Goal: Task Accomplishment & Management: Manage account settings

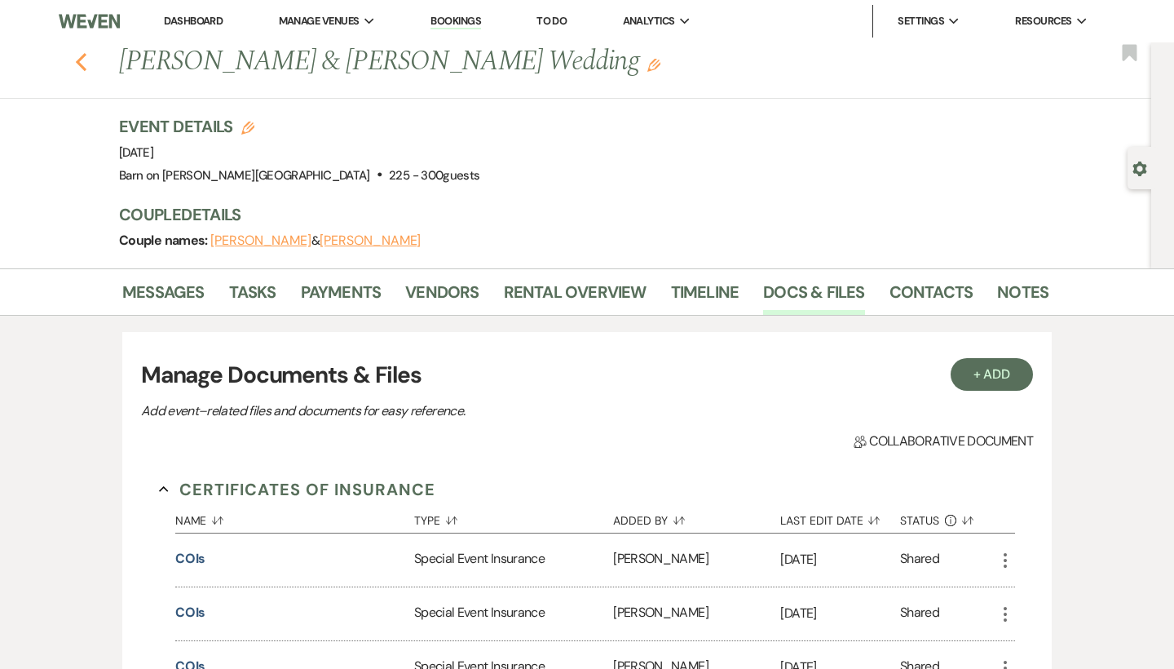
click at [81, 65] on use "button" at bounding box center [81, 62] width 11 height 18
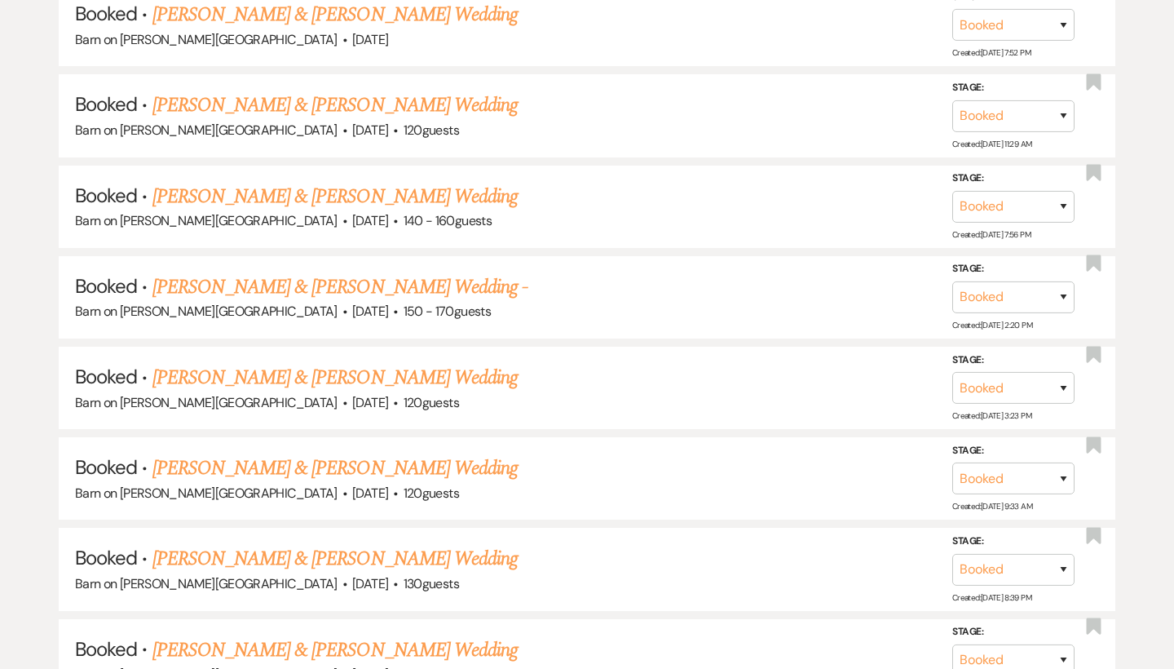
scroll to position [846, 0]
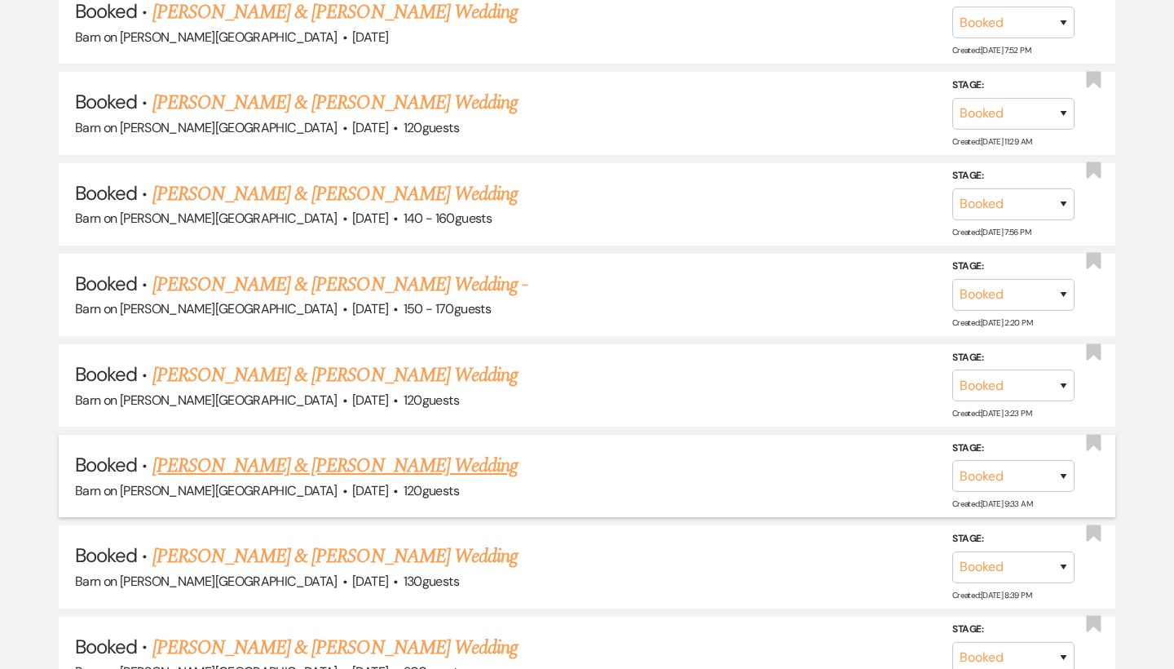
click at [304, 452] on link "[PERSON_NAME] & [PERSON_NAME] Wedding" at bounding box center [334, 465] width 365 height 29
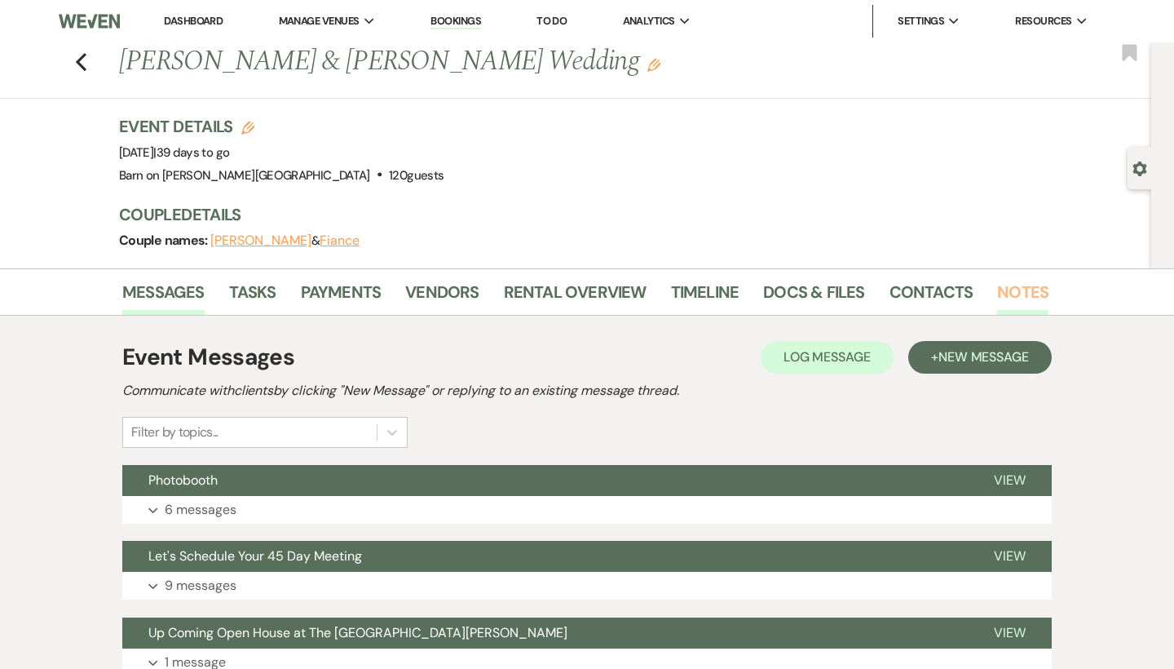
click at [1040, 296] on link "Notes" at bounding box center [1022, 297] width 51 height 36
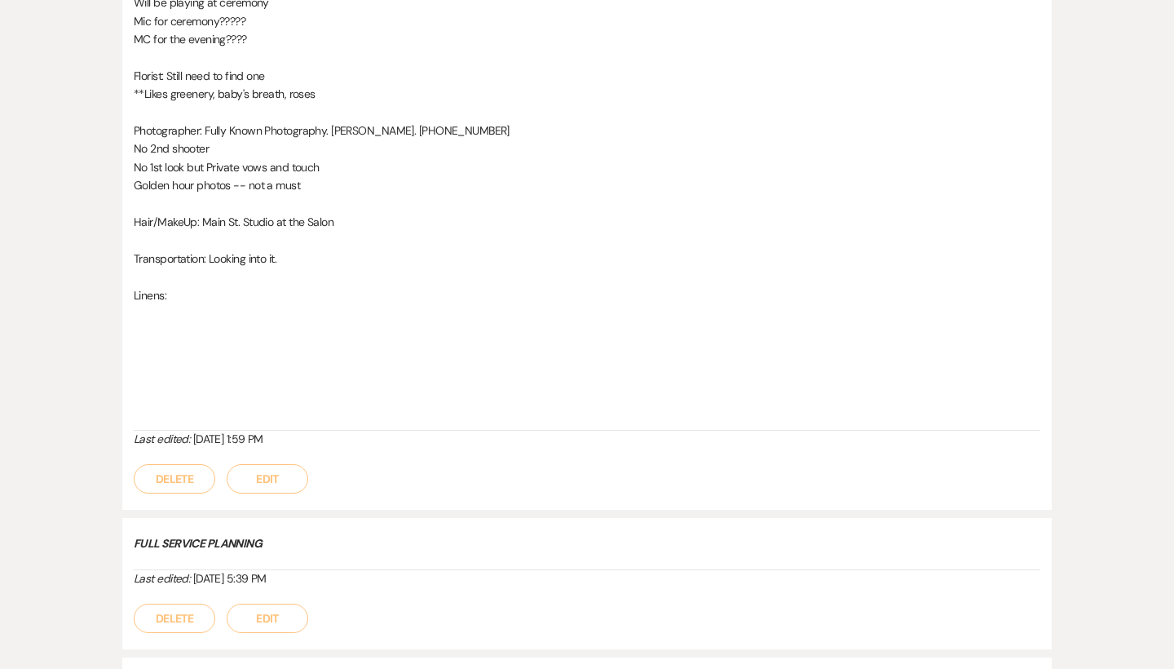
scroll to position [2268, 0]
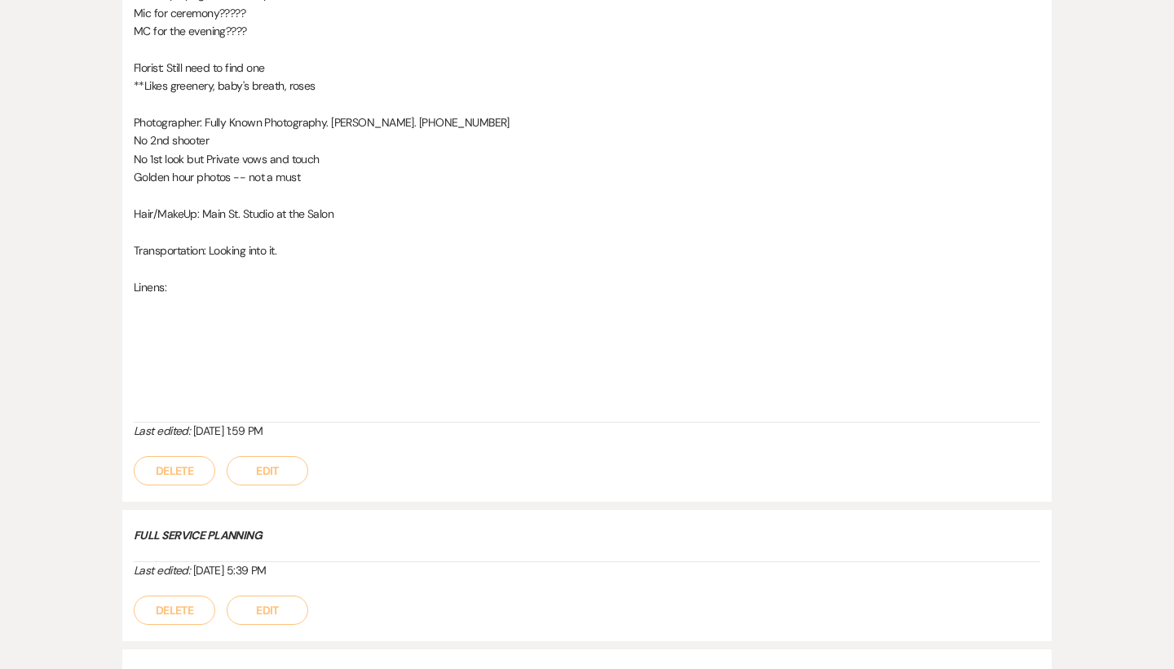
click at [274, 456] on button "Edit" at bounding box center [268, 470] width 82 height 29
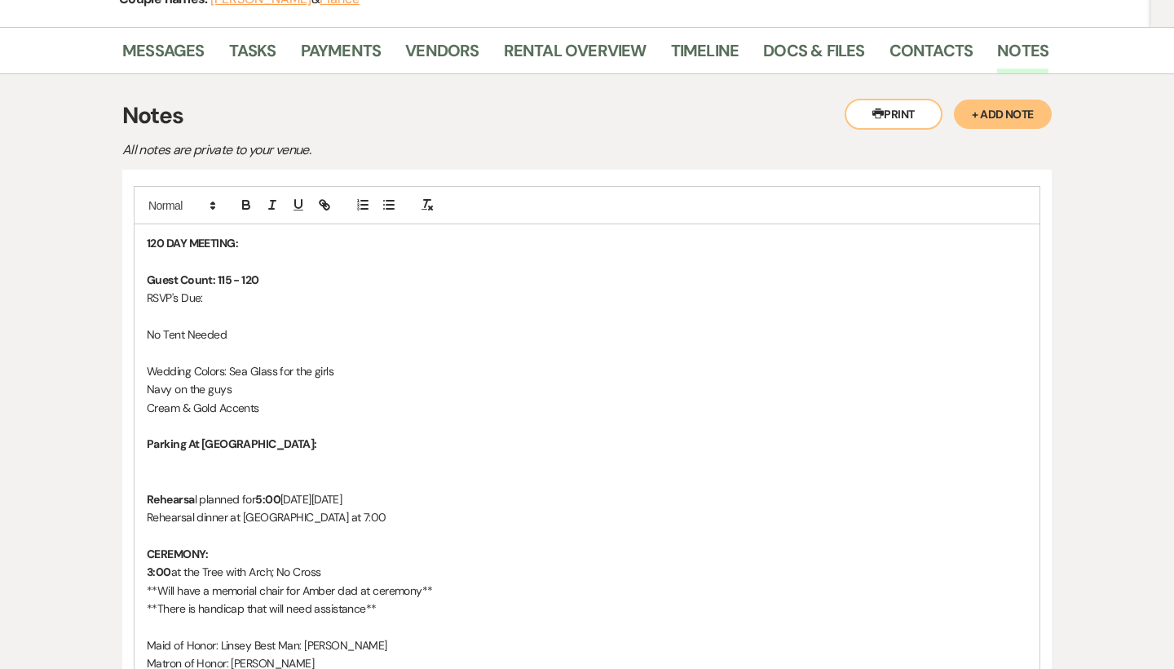
scroll to position [258, 0]
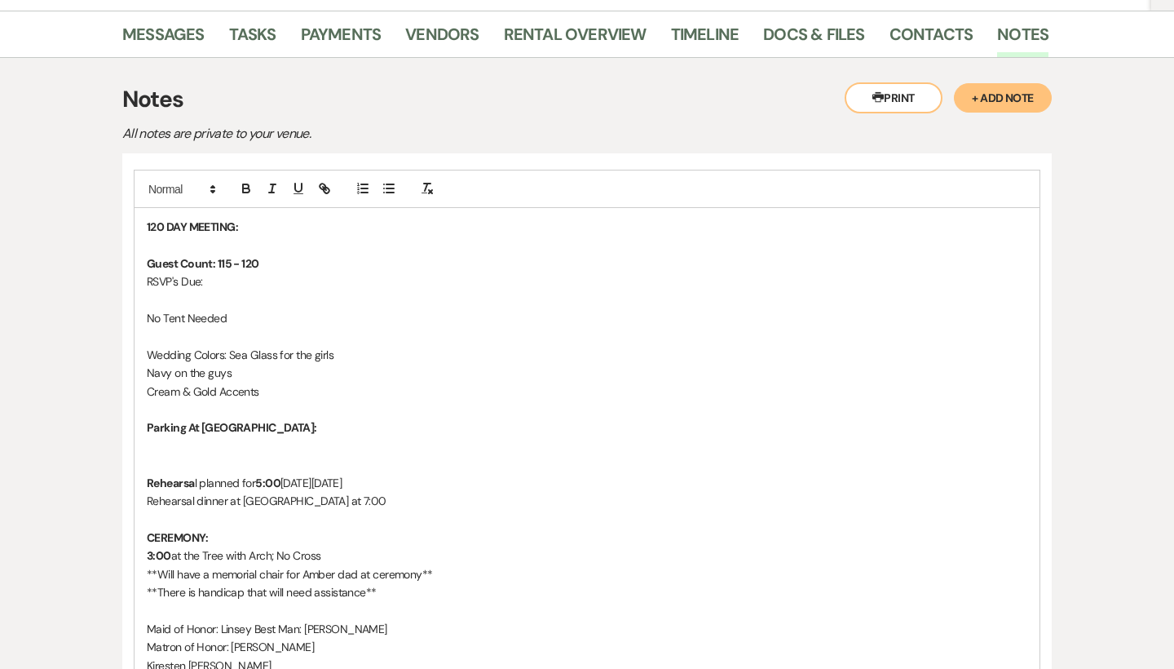
click at [225, 282] on p "RSVP's Due:" at bounding box center [587, 281] width 881 height 18
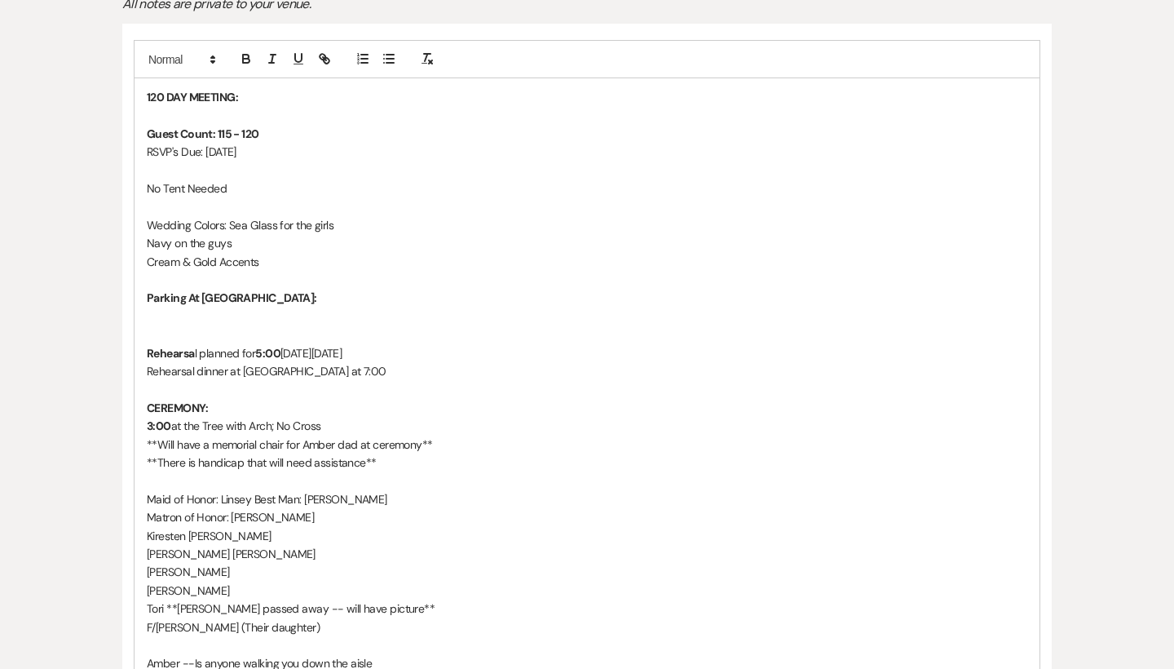
scroll to position [392, 0]
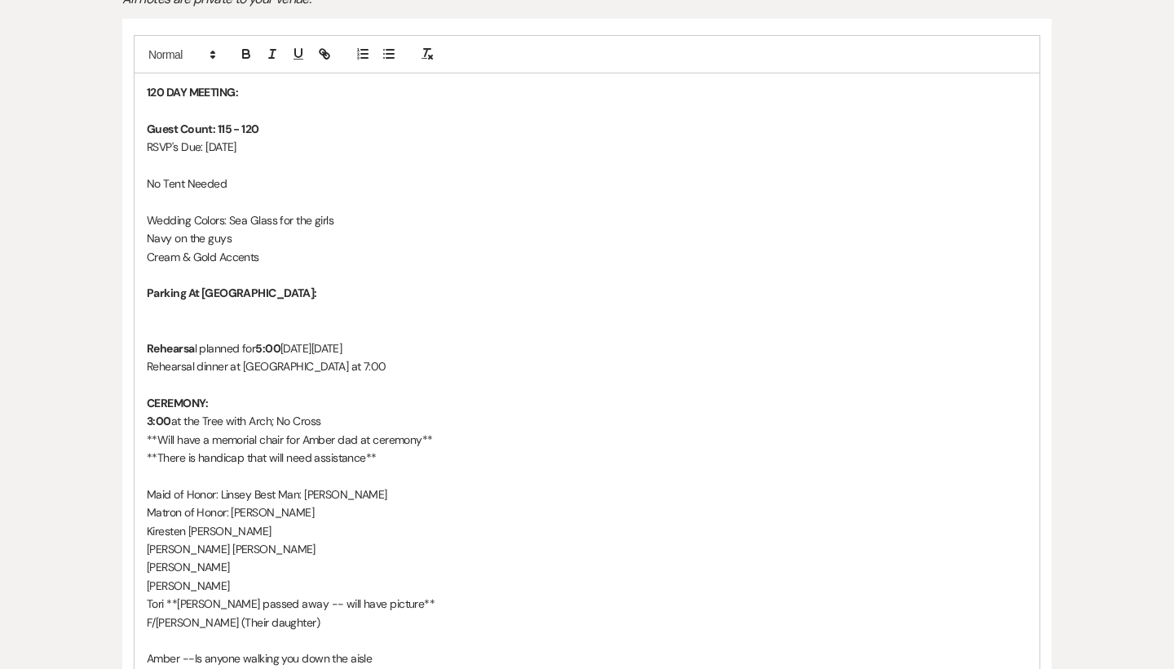
click at [272, 294] on p "Parking At [GEOGRAPHIC_DATA]:" at bounding box center [587, 293] width 881 height 18
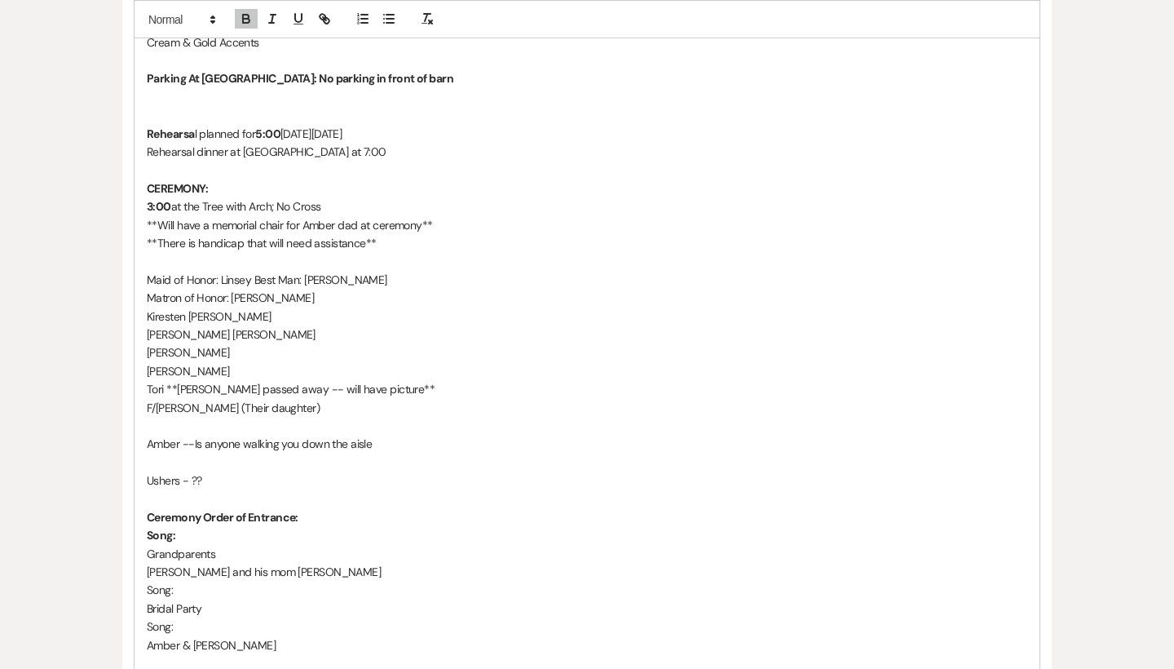
scroll to position [610, 0]
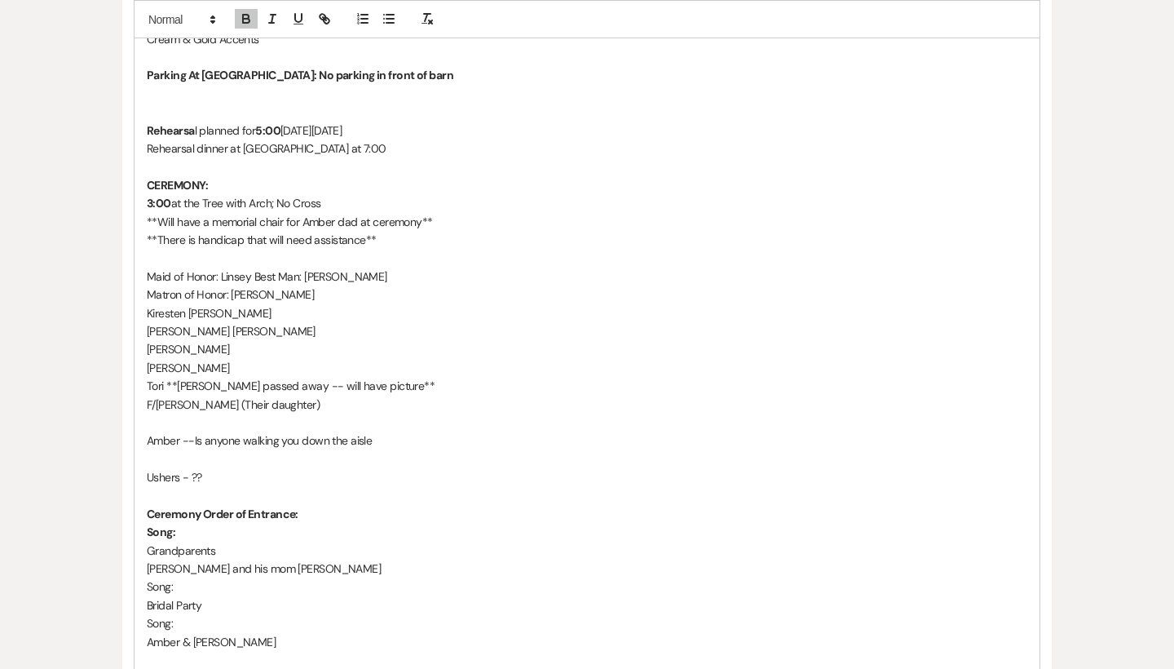
click at [370, 377] on p "Tori **[PERSON_NAME] passed away -- will have picture**" at bounding box center [587, 386] width 881 height 18
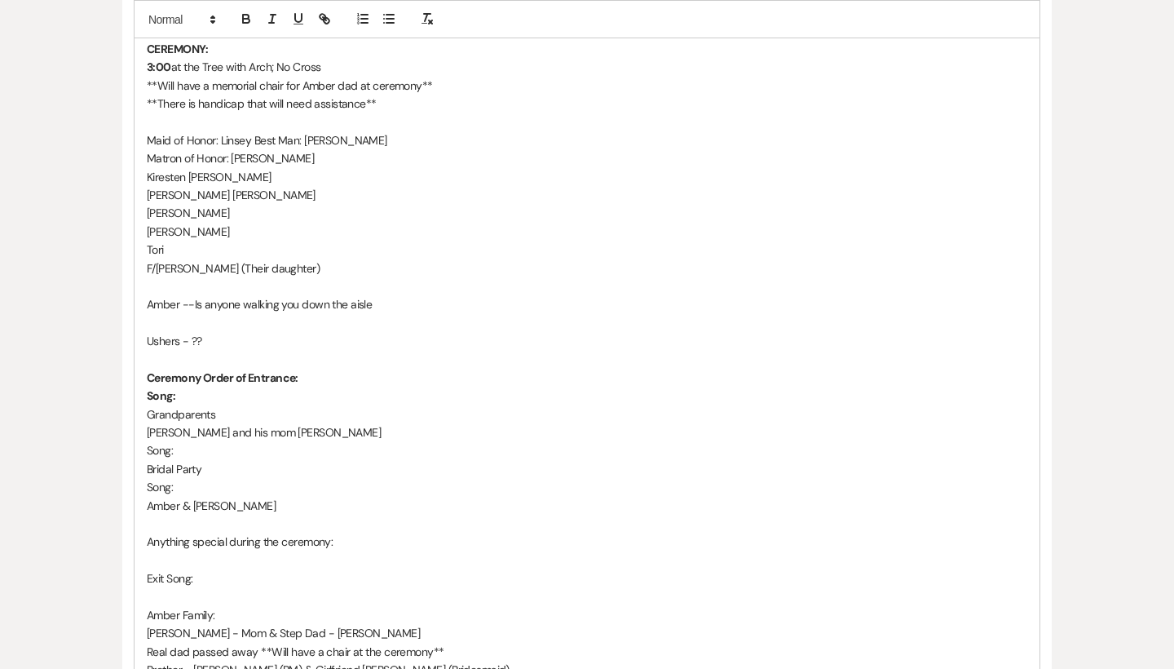
scroll to position [750, 0]
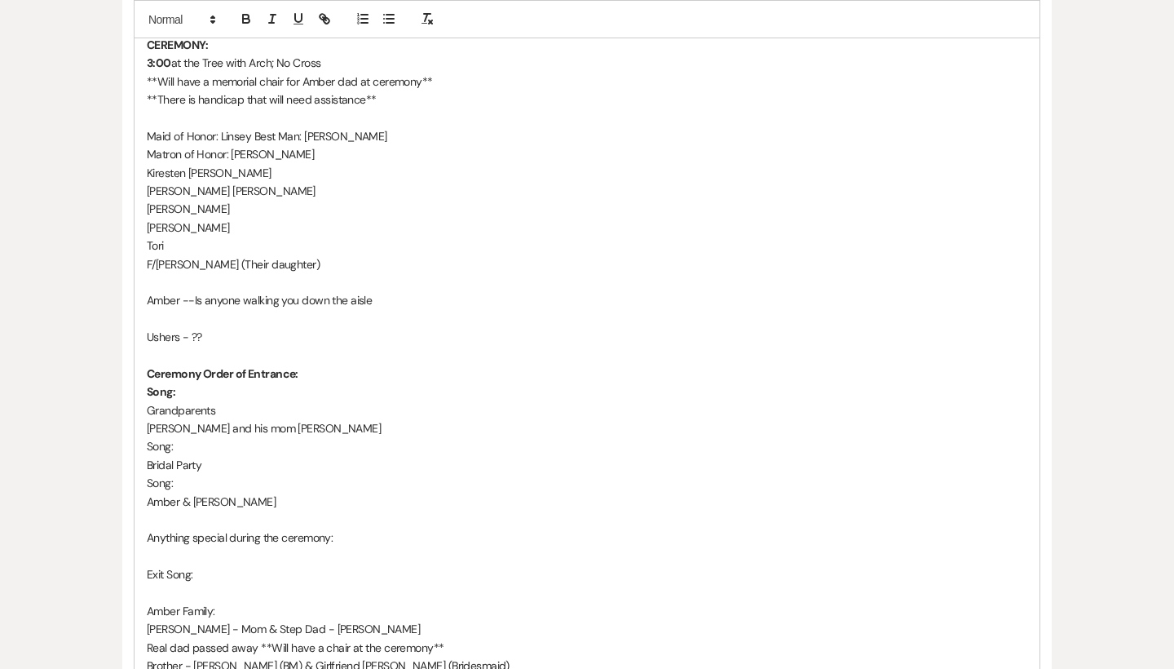
click at [220, 328] on p "Ushers - ??" at bounding box center [587, 337] width 881 height 18
click at [223, 328] on p "Ushers - [PERSON_NAME] & DJ" at bounding box center [587, 337] width 881 height 18
click at [344, 328] on p "Ushers - [PERSON_NAME] ([PERSON_NAME]) & DJ" at bounding box center [587, 337] width 881 height 18
drag, startPoint x: 223, startPoint y: 395, endPoint x: 151, endPoint y: 395, distance: 72.6
click at [151, 401] on p "Grandparents" at bounding box center [587, 410] width 881 height 18
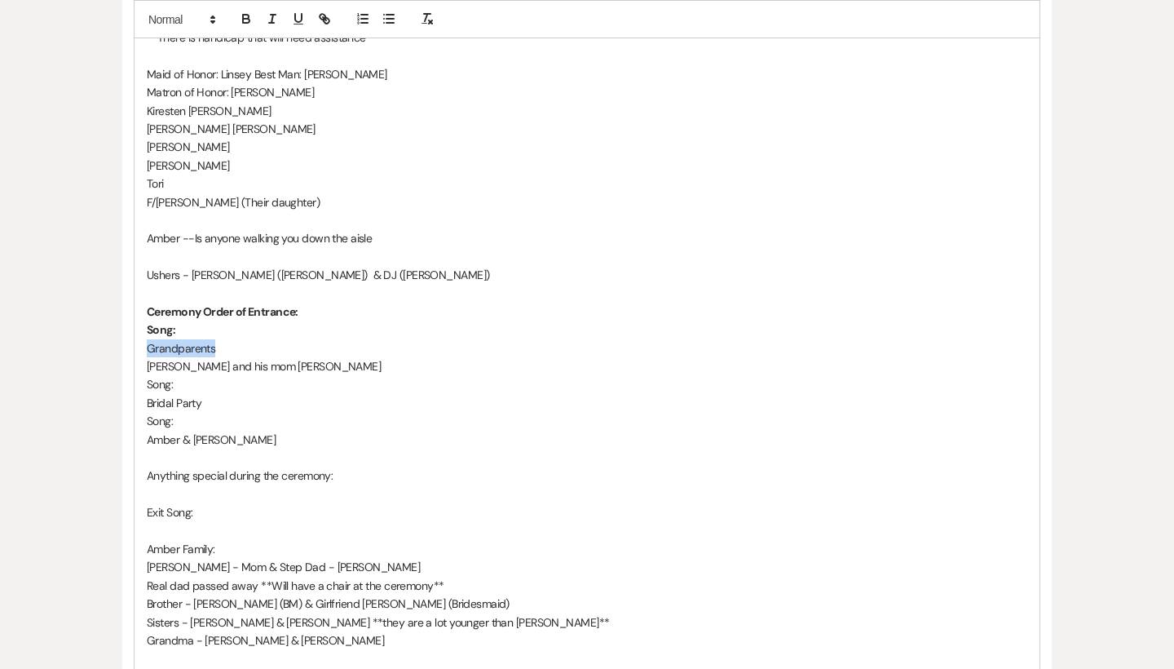
scroll to position [805, 0]
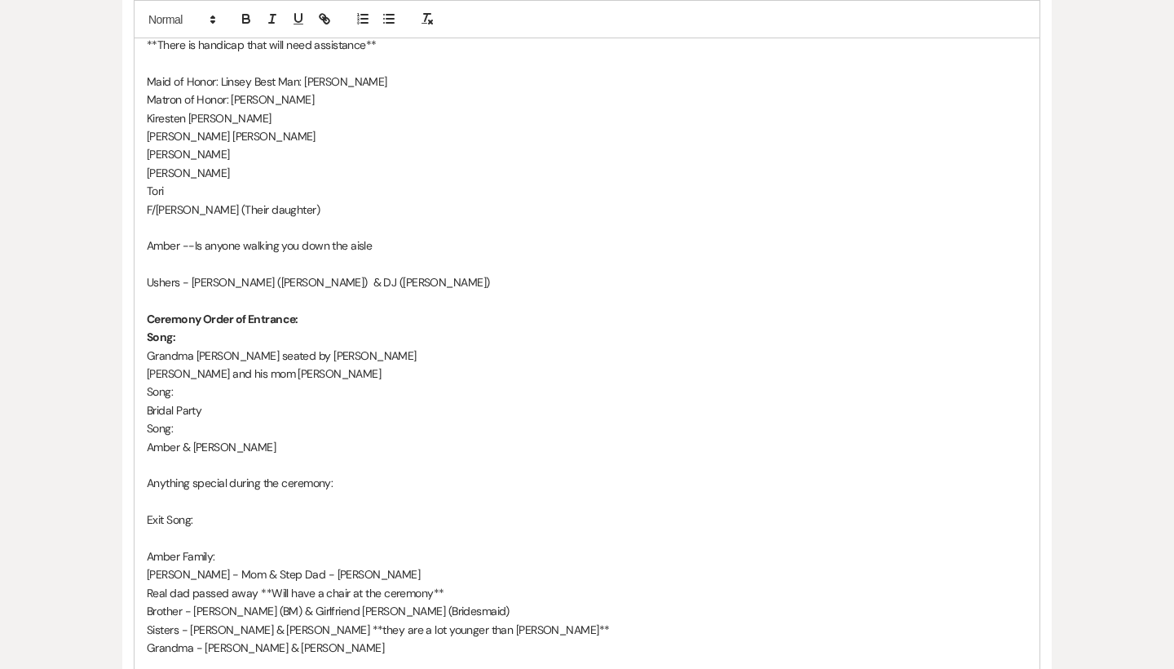
click at [282, 364] on p "[PERSON_NAME] and his mom [PERSON_NAME]" at bounding box center [587, 373] width 881 height 18
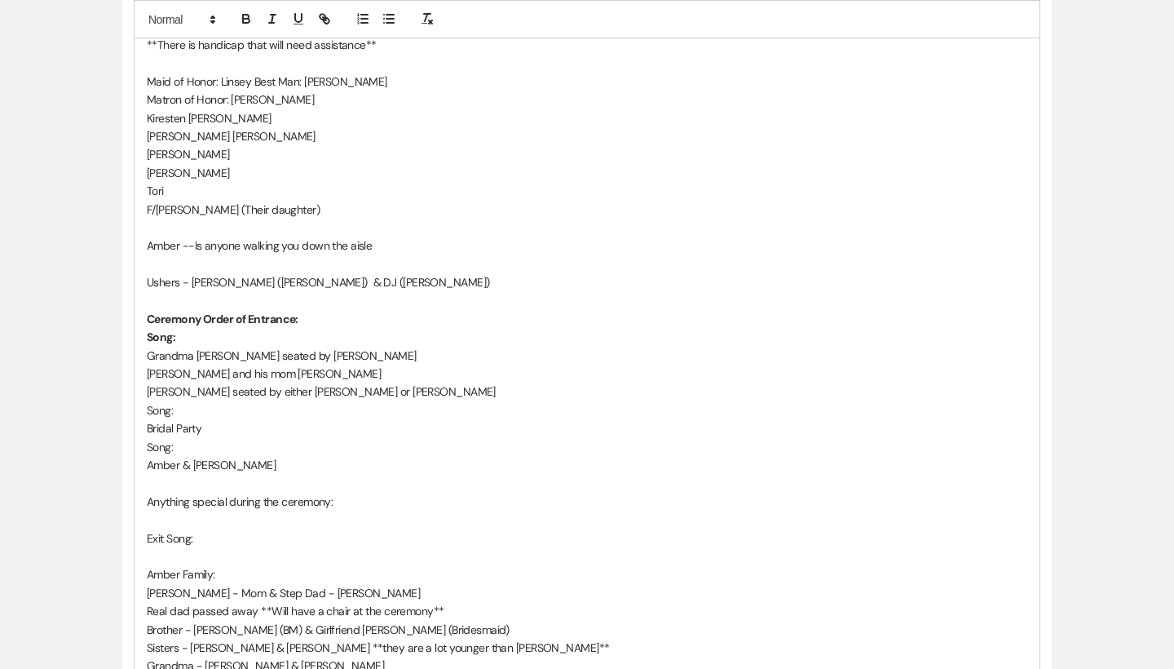
click at [196, 328] on p "Song:" at bounding box center [587, 337] width 881 height 18
click at [192, 438] on p "Song:" at bounding box center [587, 447] width 881 height 18
click at [191, 401] on p "Song:" at bounding box center [587, 410] width 881 height 18
click at [218, 419] on p "Bridal Party" at bounding box center [587, 428] width 881 height 18
click at [219, 109] on p "Kiresten [PERSON_NAME]" at bounding box center [587, 118] width 881 height 18
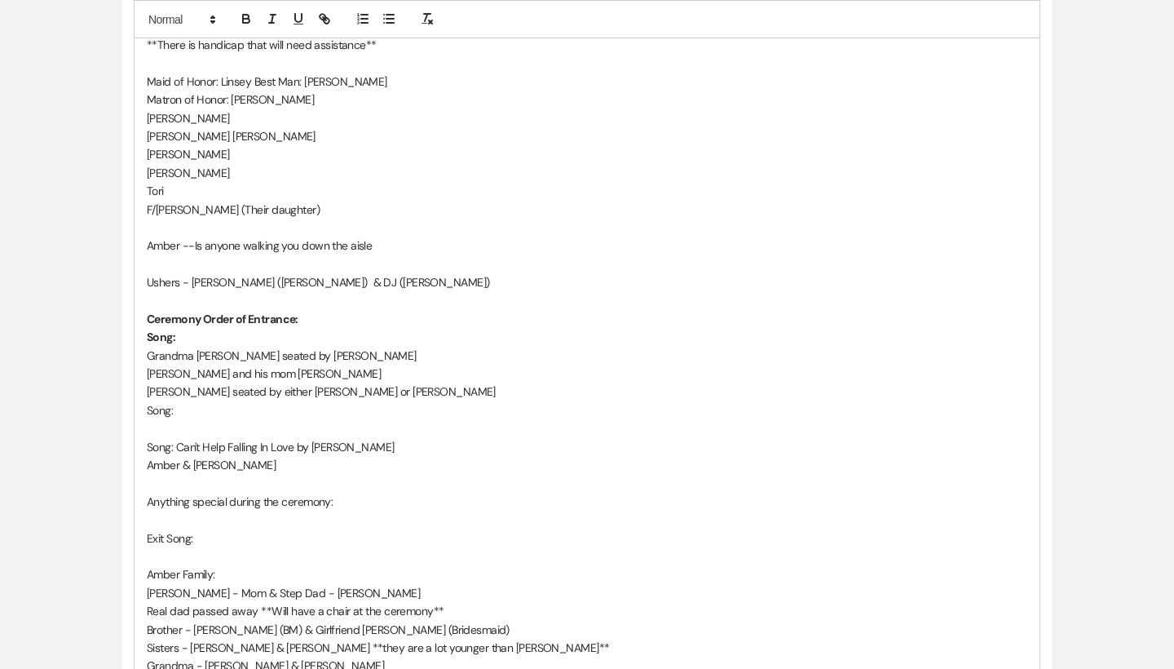
click at [213, 145] on p "[PERSON_NAME]" at bounding box center [587, 154] width 881 height 18
click at [223, 164] on p "[PERSON_NAME]" at bounding box center [587, 173] width 881 height 18
click at [195, 127] on p "[PERSON_NAME] [PERSON_NAME]" at bounding box center [587, 136] width 881 height 18
click at [199, 145] on p "[PERSON_NAME]" at bounding box center [587, 154] width 881 height 18
click at [209, 164] on p "[GEOGRAPHIC_DATA]" at bounding box center [587, 173] width 881 height 18
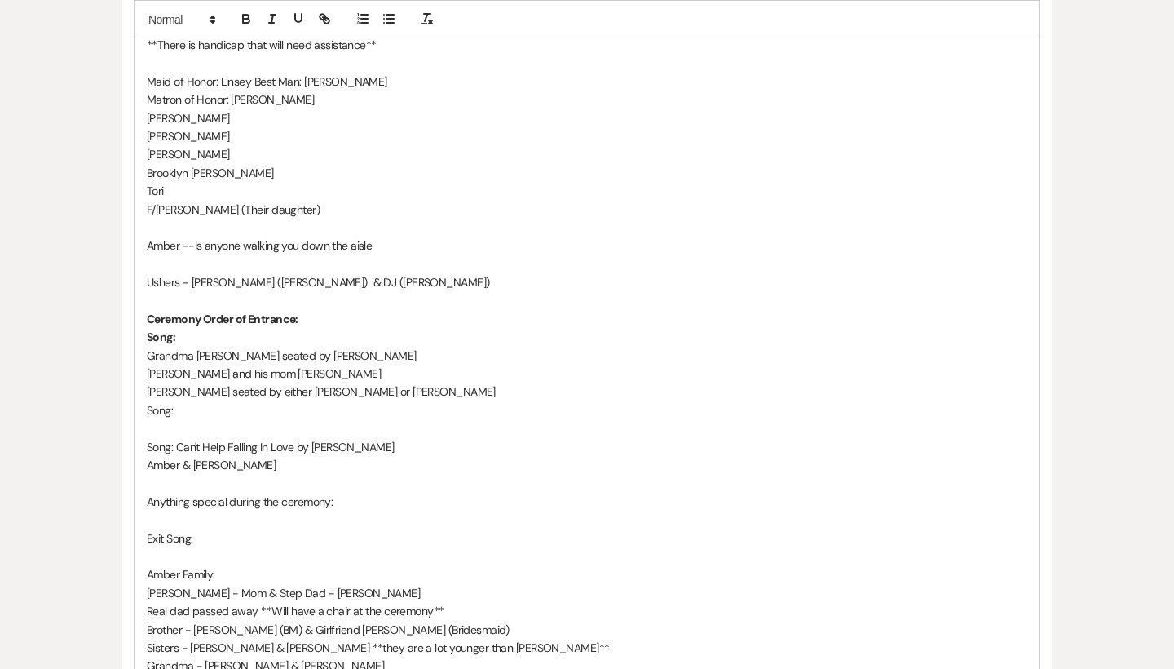
click at [166, 419] on p at bounding box center [587, 428] width 881 height 18
click at [200, 401] on p "Song:" at bounding box center [587, 410] width 881 height 18
click at [174, 419] on p at bounding box center [587, 428] width 881 height 18
click at [197, 329] on p "Song:" at bounding box center [587, 337] width 881 height 18
click at [352, 401] on p "Song: Anyone It's A Money Vilion Cover" at bounding box center [587, 410] width 881 height 18
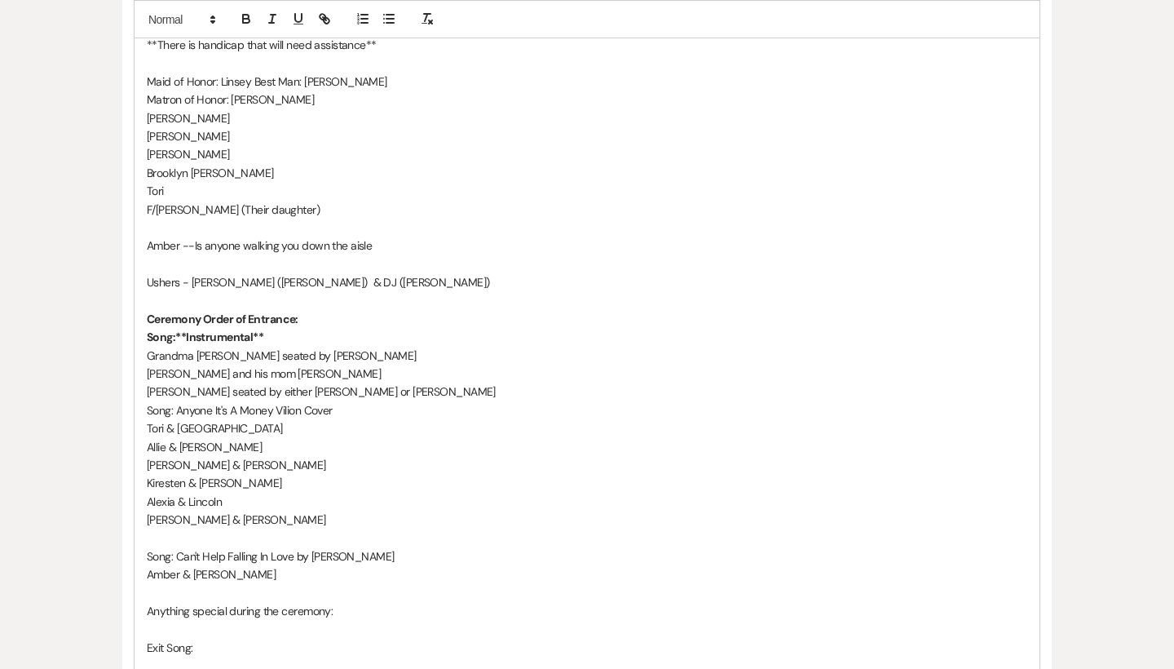
click at [183, 529] on p at bounding box center [587, 538] width 881 height 18
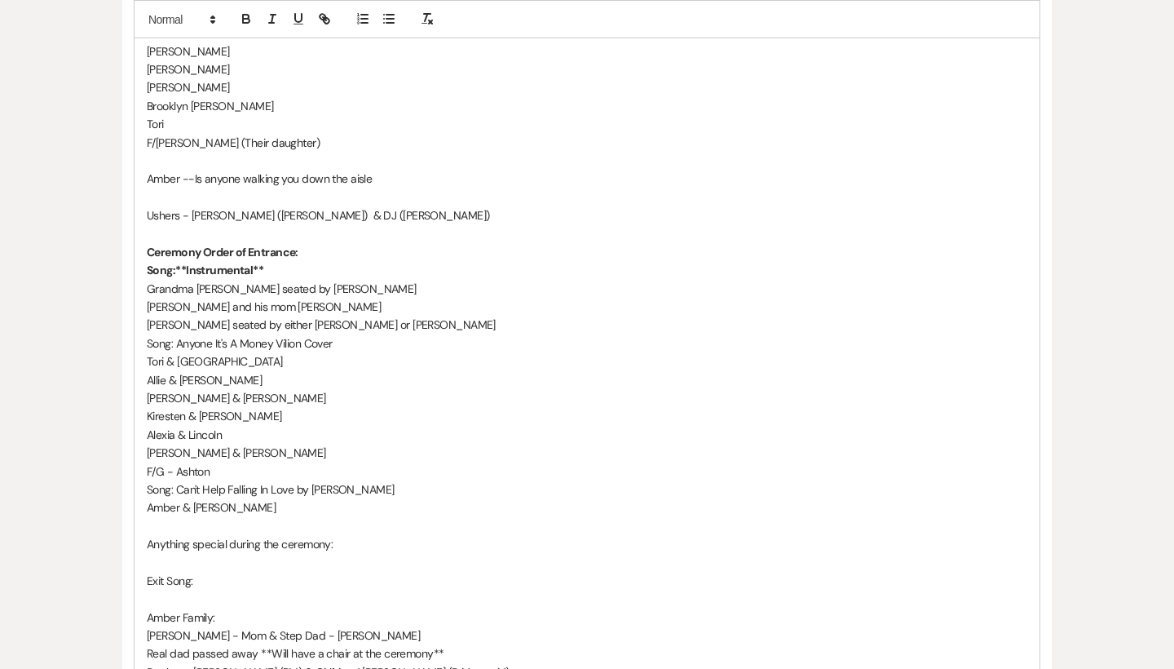
scroll to position [873, 0]
drag, startPoint x: 357, startPoint y: 526, endPoint x: 137, endPoint y: 518, distance: 220.3
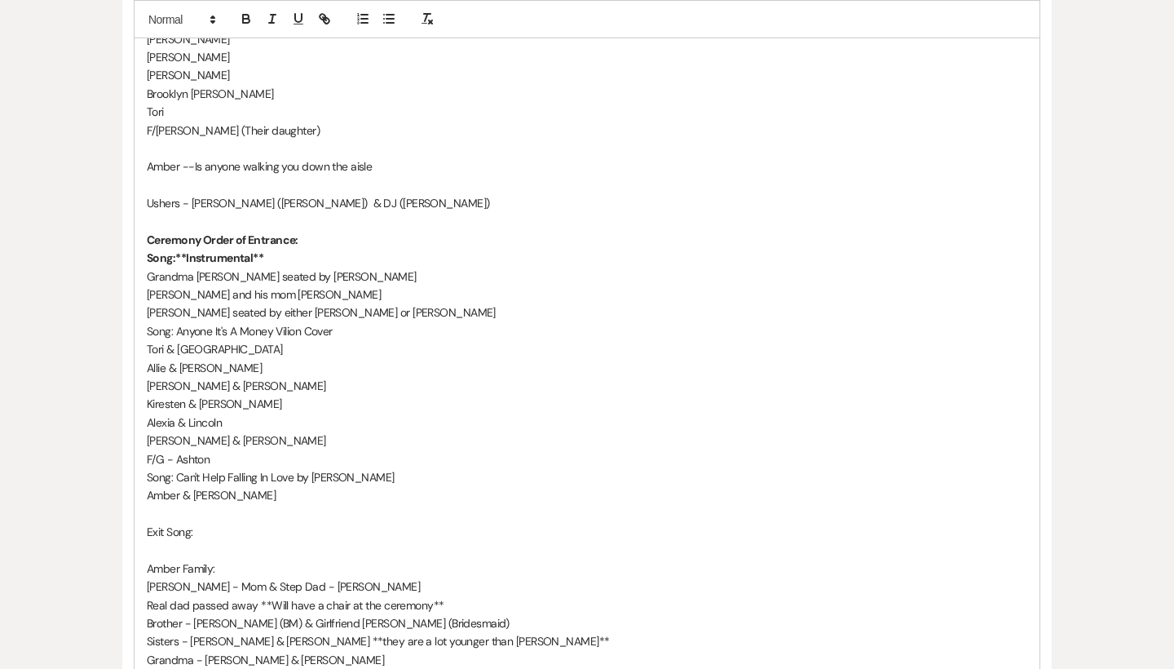
scroll to position [884, 0]
click at [210, 523] on p "Exit Song:" at bounding box center [587, 532] width 881 height 18
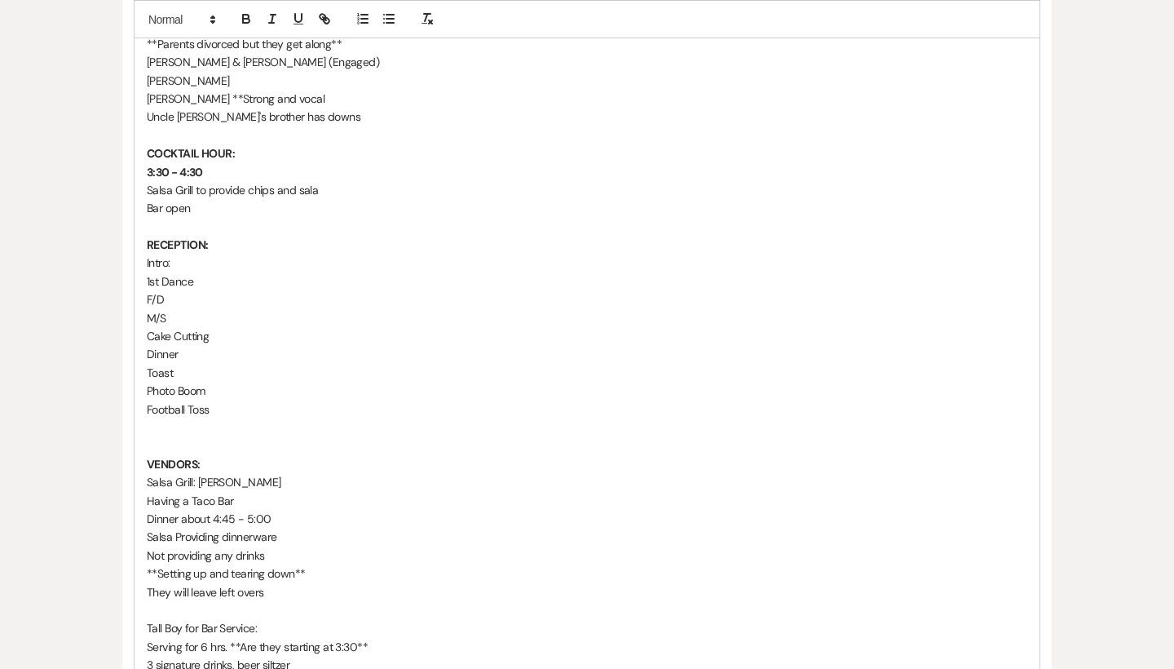
scroll to position [1593, 0]
click at [188, 251] on p "Intro:" at bounding box center [587, 260] width 881 height 18
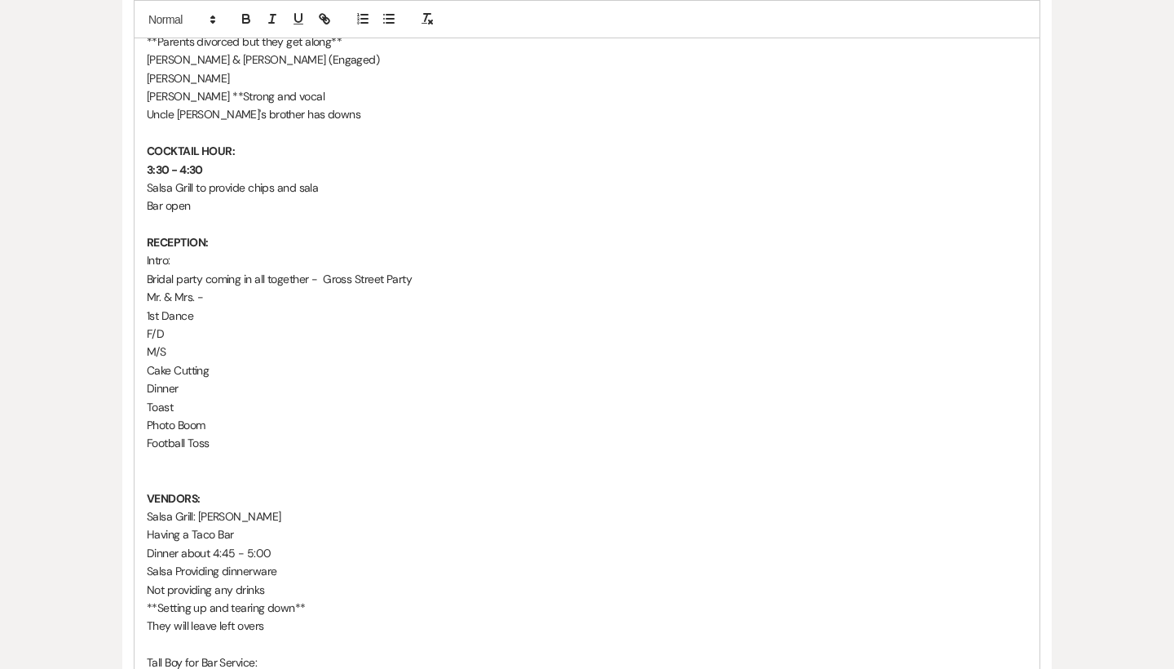
click at [200, 307] on p "1st Dance" at bounding box center [587, 316] width 881 height 18
click at [181, 325] on p "F/D" at bounding box center [587, 334] width 881 height 18
click at [188, 342] on p "M/S" at bounding box center [587, 351] width 881 height 18
click at [183, 325] on p "F/D -" at bounding box center [587, 334] width 881 height 18
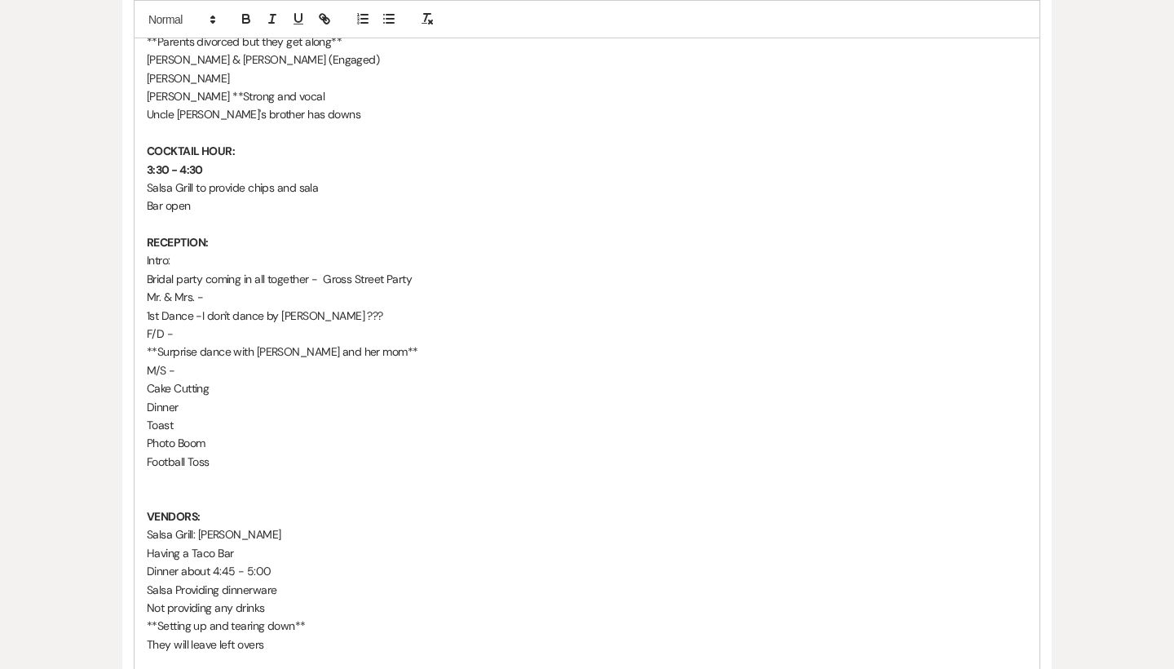
click at [232, 379] on p "Cake Cutting" at bounding box center [587, 388] width 881 height 18
click at [196, 416] on p "Toast" at bounding box center [587, 425] width 881 height 18
click at [226, 434] on p "Photo Boom" at bounding box center [587, 443] width 881 height 18
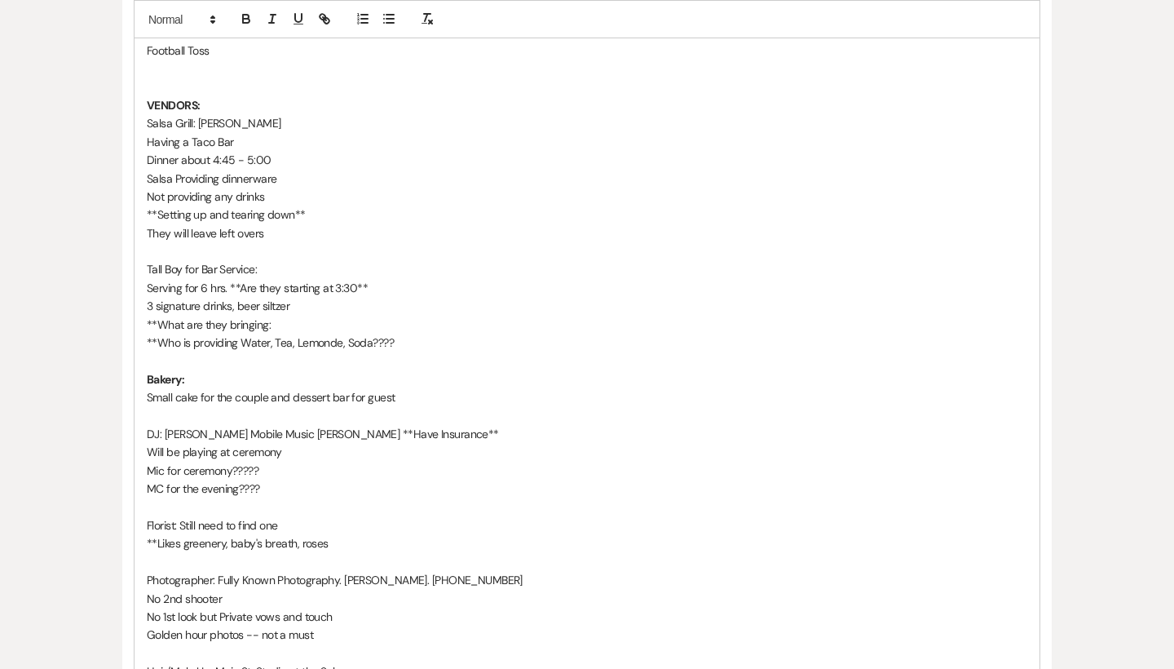
scroll to position [2005, 0]
click at [546, 570] on p "Photographer: Fully Known Photography. [PERSON_NAME]. [PHONE_NUMBER]" at bounding box center [587, 579] width 881 height 18
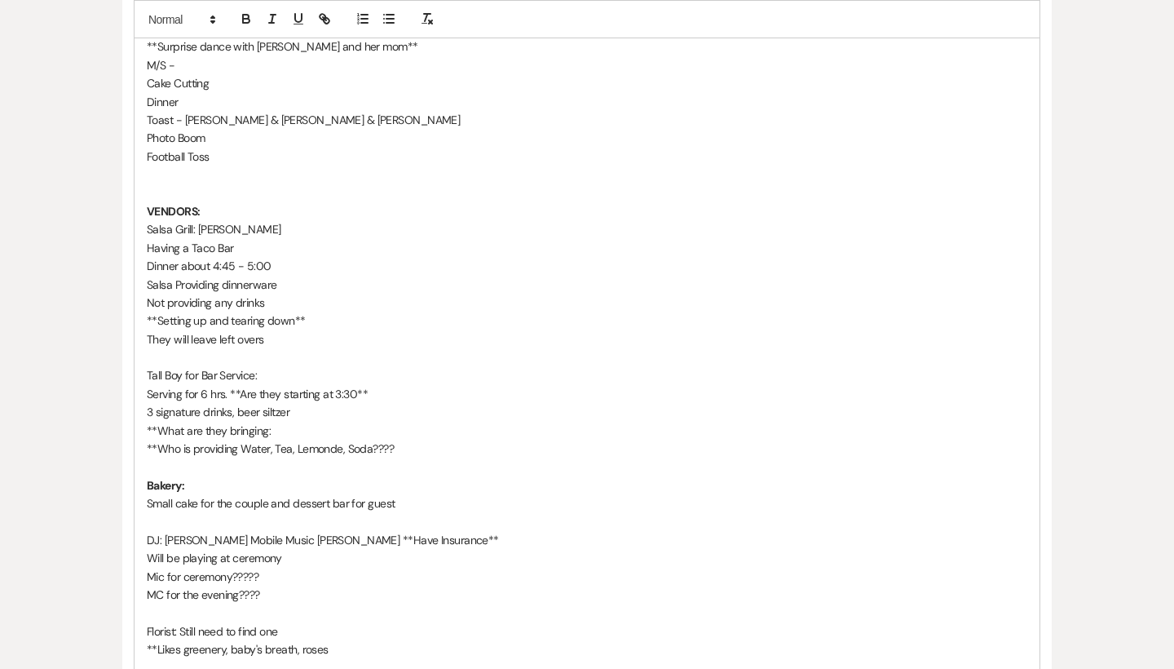
scroll to position [1899, 0]
click at [294, 402] on p "3 signature drinks, beer siltzer" at bounding box center [587, 411] width 881 height 18
click at [289, 421] on p "**What are they bringing:" at bounding box center [587, 430] width 881 height 18
click at [379, 421] on p "**What are they bringing: Cups, napkins, straws. **Couple is bringing alcohol**" at bounding box center [587, 430] width 881 height 18
click at [400, 439] on p "**Who is providing Water, Tea, Lemonde, Soda????" at bounding box center [587, 448] width 881 height 18
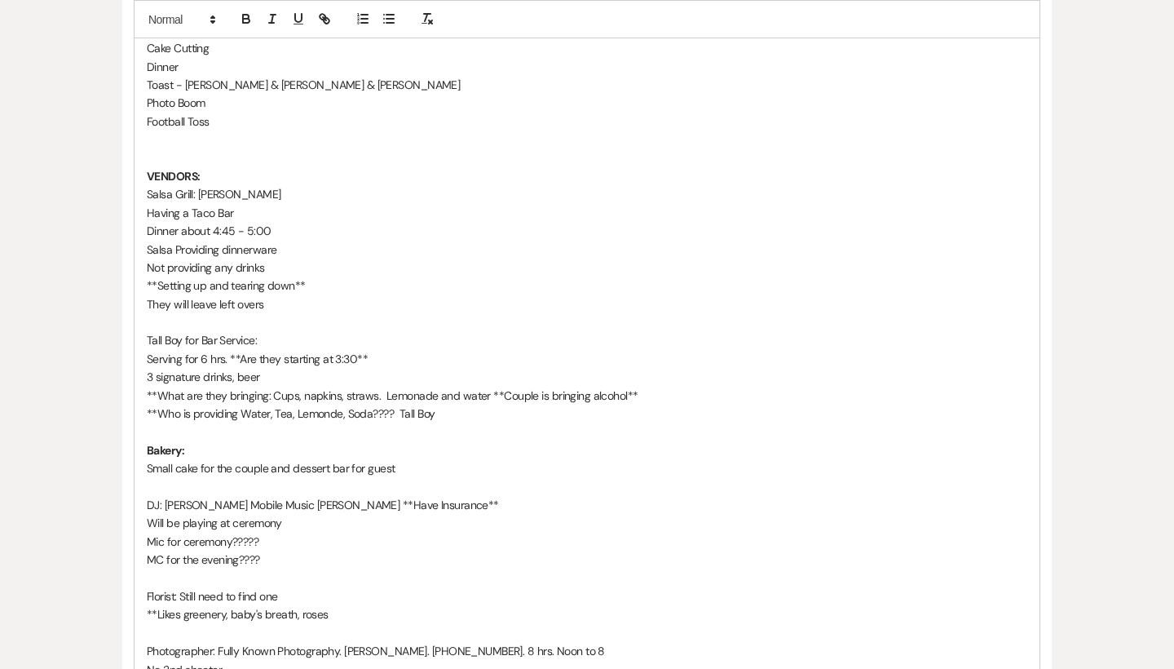
scroll to position [1934, 0]
click at [222, 440] on p "Bakery:" at bounding box center [587, 449] width 881 height 18
click at [248, 13] on icon "button" at bounding box center [246, 18] width 15 height 15
click at [405, 458] on p "Small cake for the couple and dessert bar for guest" at bounding box center [587, 467] width 881 height 18
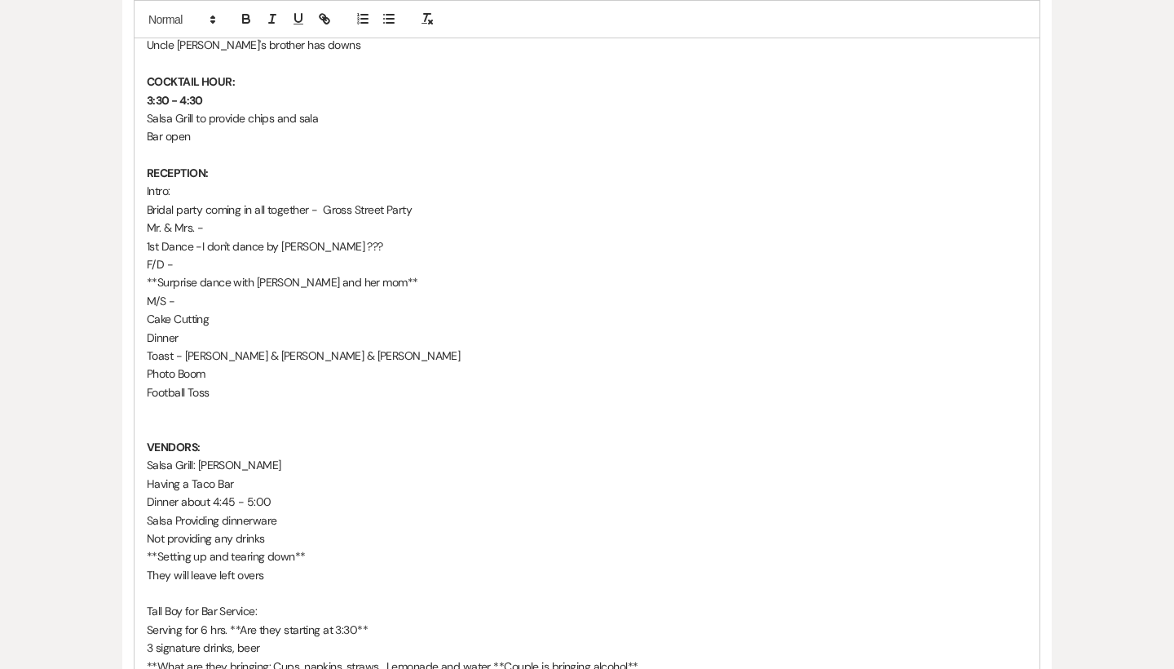
scroll to position [1660, 0]
click at [230, 331] on p "Dinner" at bounding box center [587, 340] width 881 height 18
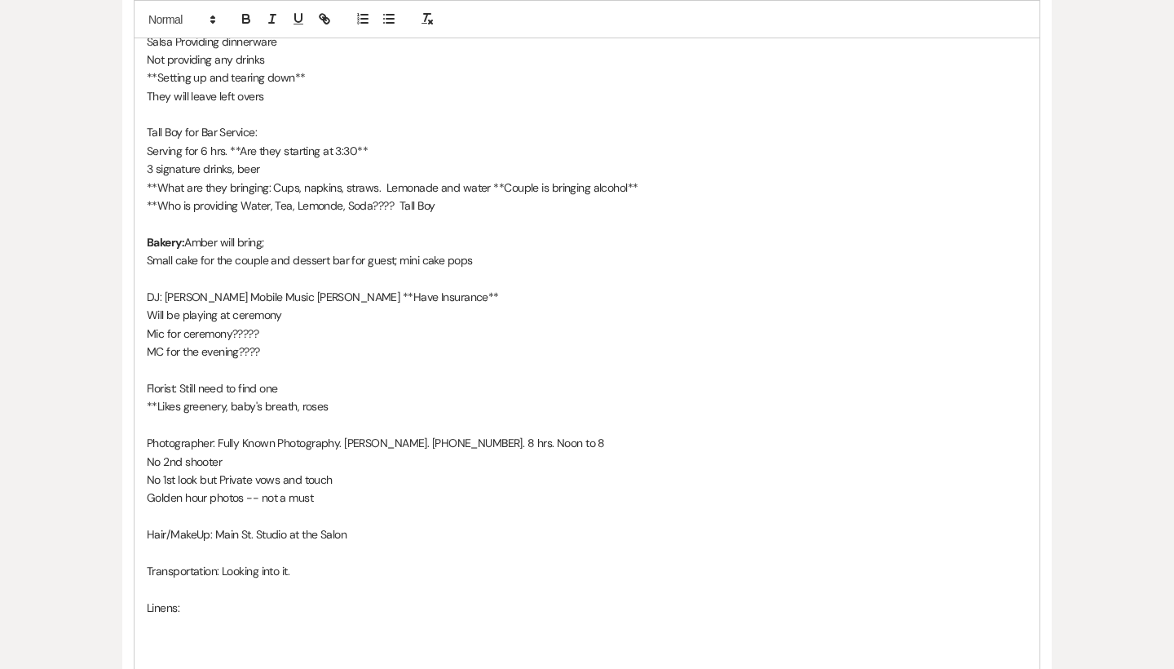
scroll to position [2142, 0]
click at [311, 378] on p "Florist: Still need to find one" at bounding box center [587, 387] width 881 height 18
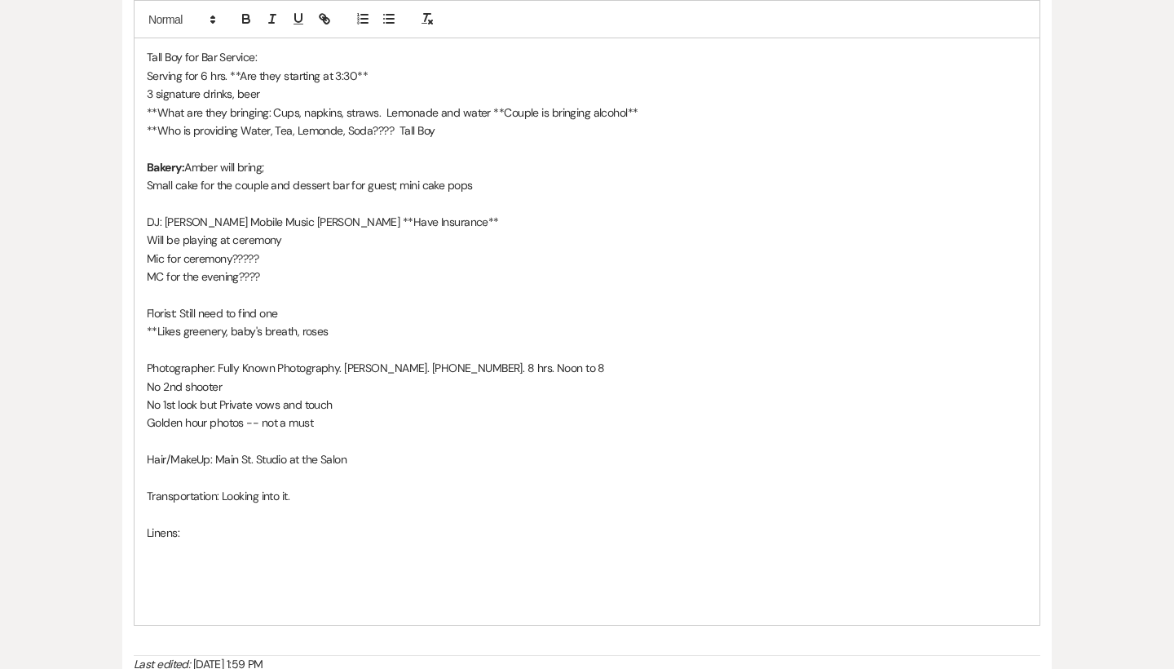
scroll to position [2213, 0]
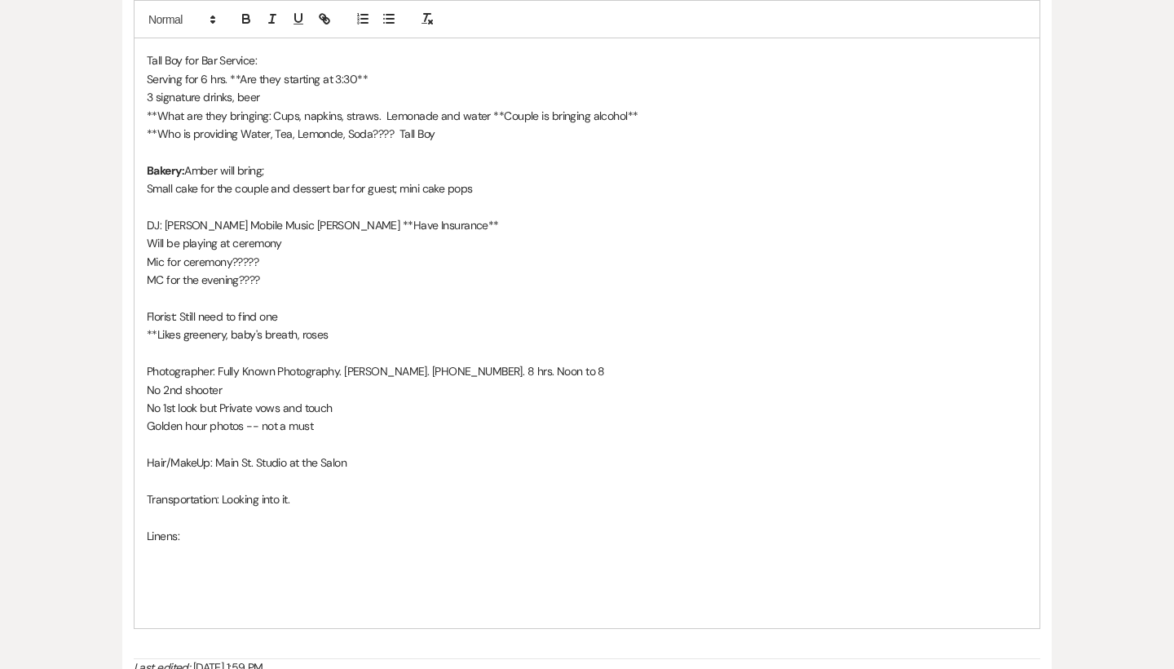
click at [372, 453] on p "Hair/MakeUp: Main St. Studio at the Salon" at bounding box center [587, 462] width 881 height 18
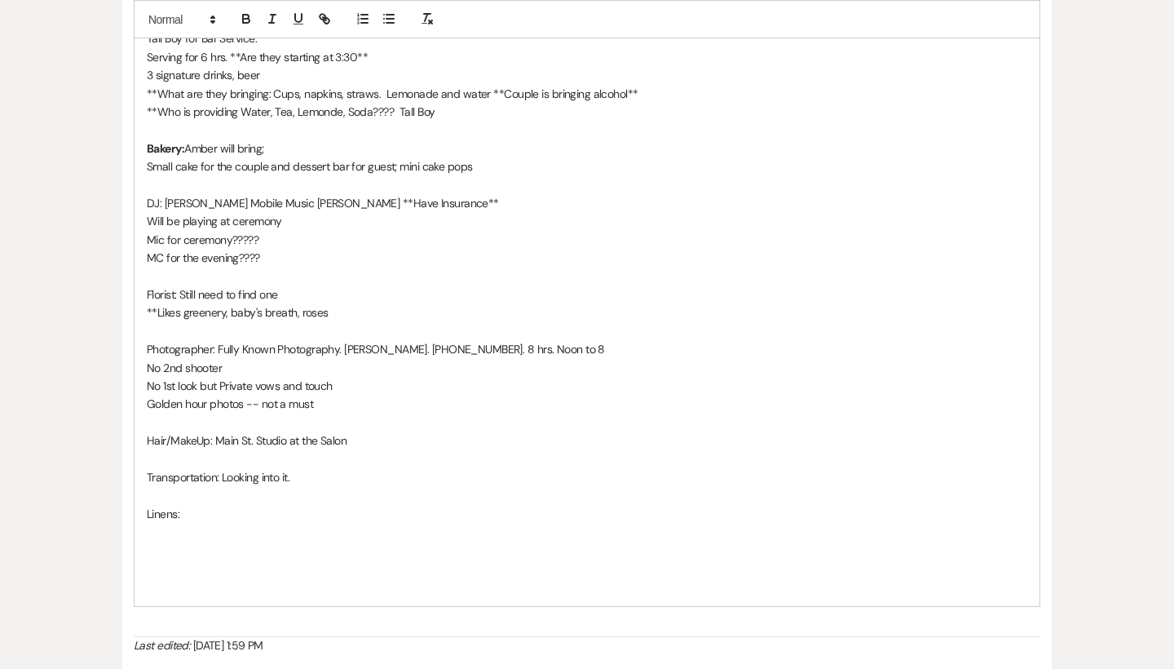
scroll to position [2235, 0]
click at [297, 468] on p "Transportation: Looking into it." at bounding box center [587, 477] width 881 height 18
click at [228, 505] on p "Linens:" at bounding box center [587, 514] width 881 height 18
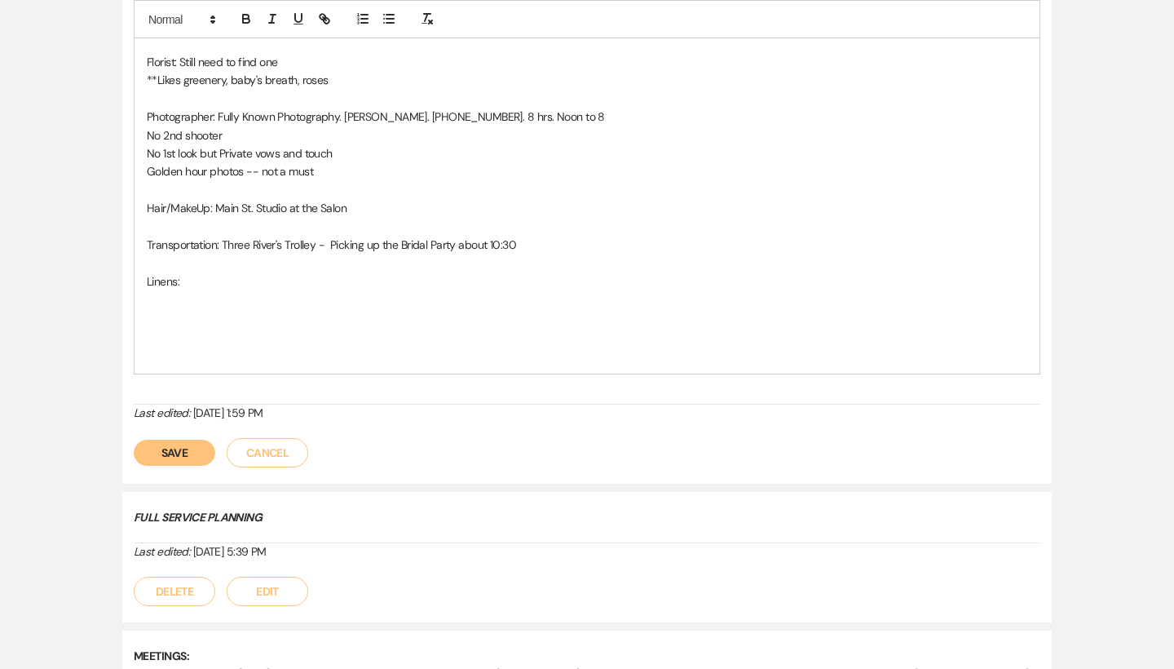
scroll to position [2478, 0]
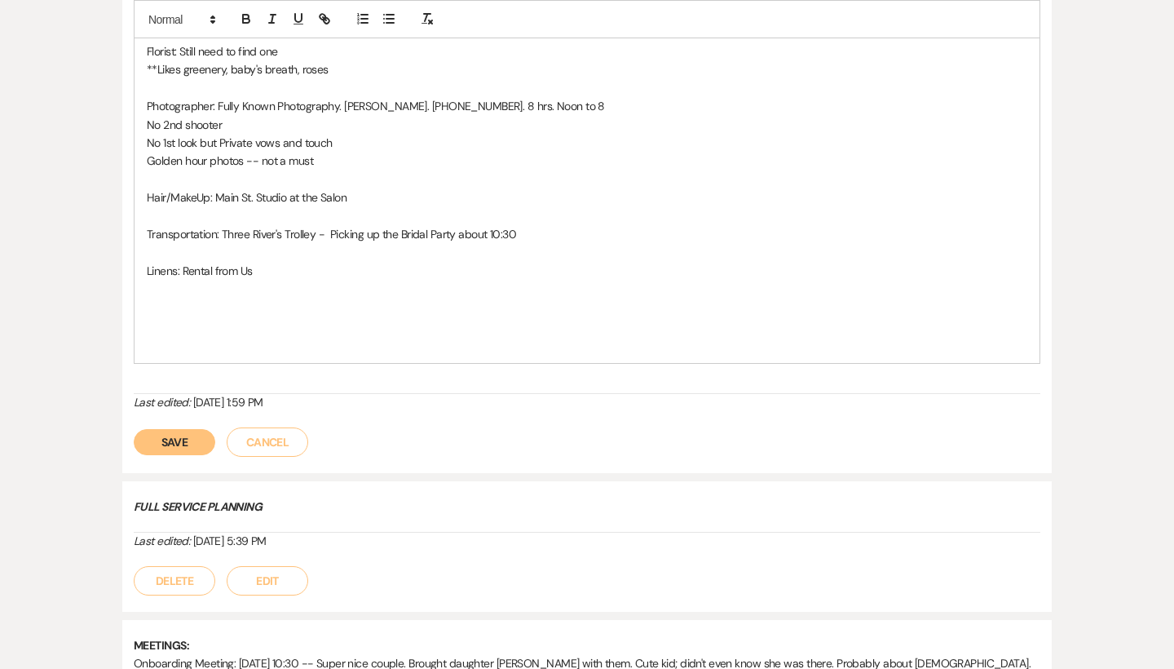
click at [170, 429] on button "Save" at bounding box center [175, 442] width 82 height 26
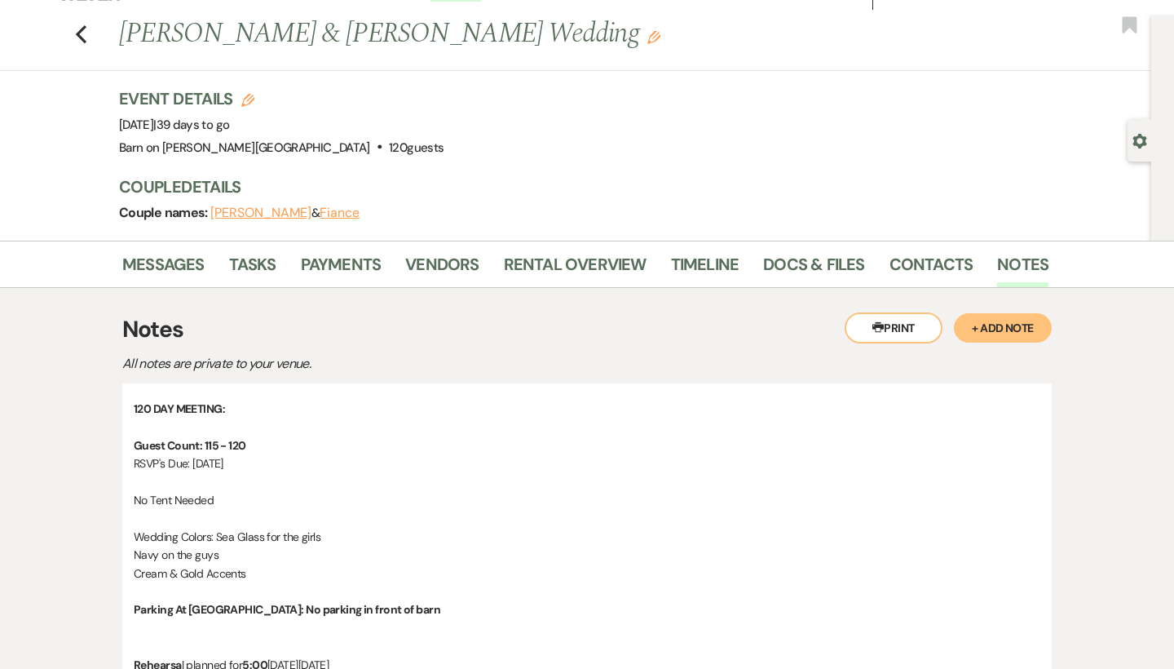
scroll to position [0, 0]
